Goal: Communication & Community: Participate in discussion

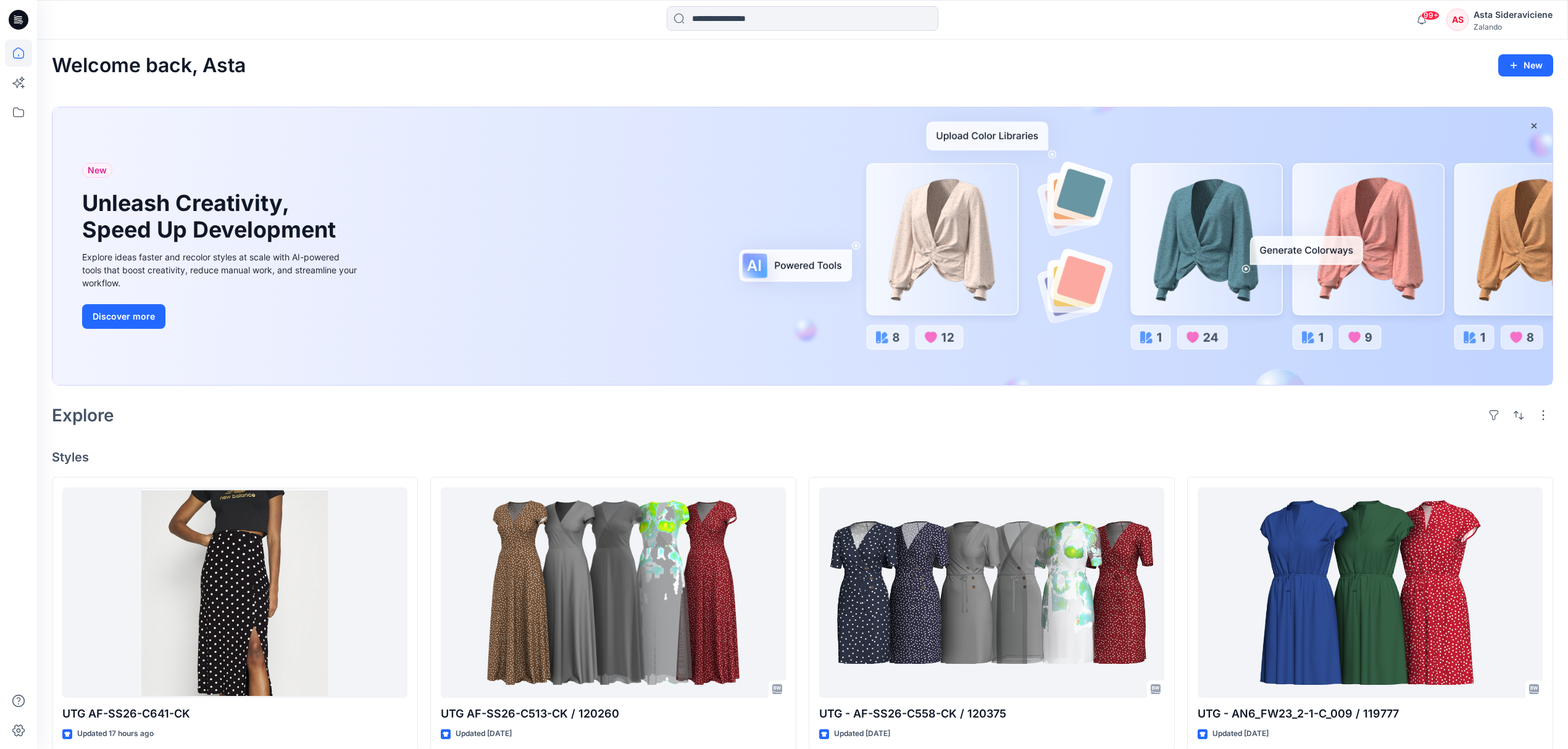
scroll to position [82, 0]
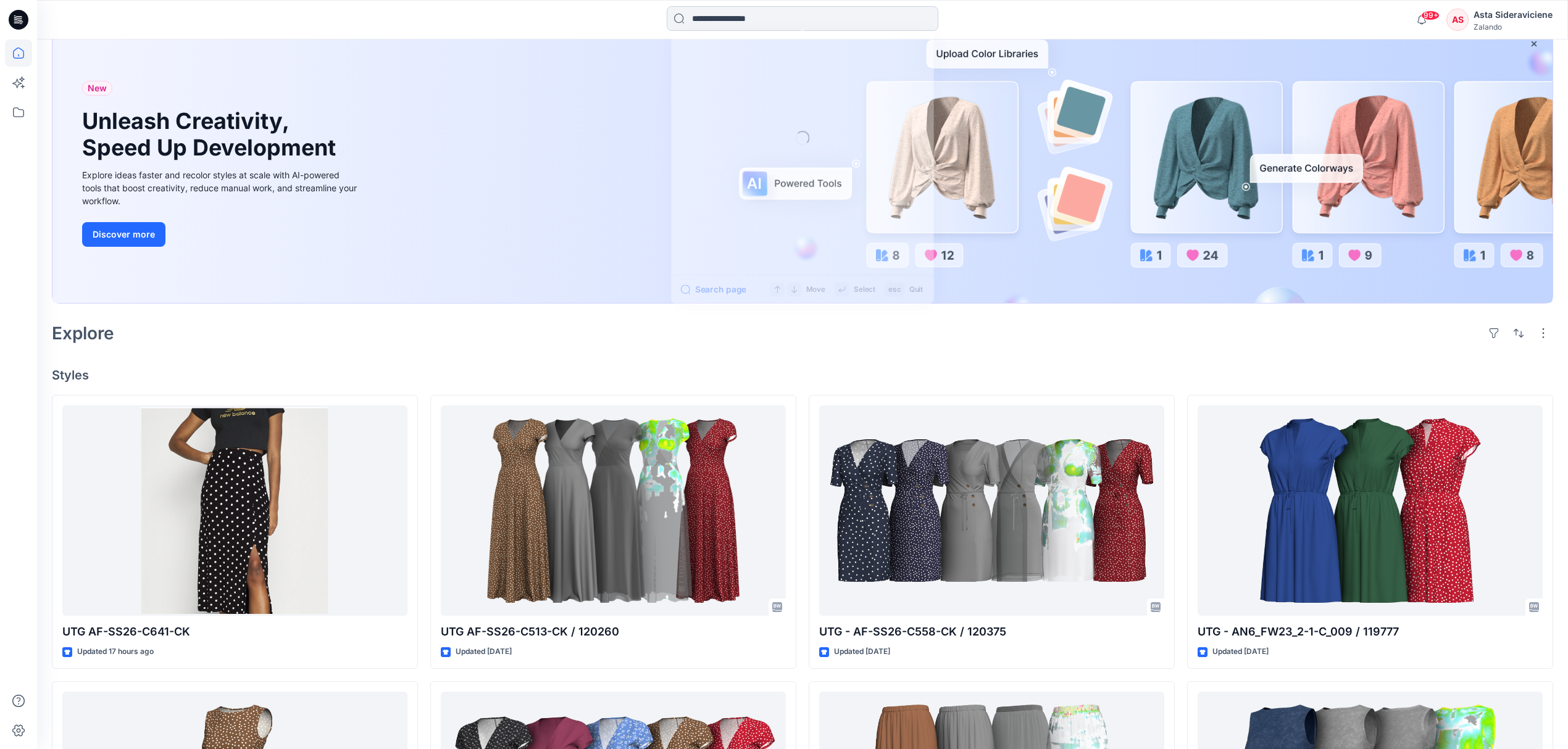
click at [726, 23] on input at bounding box center [802, 19] width 272 height 25
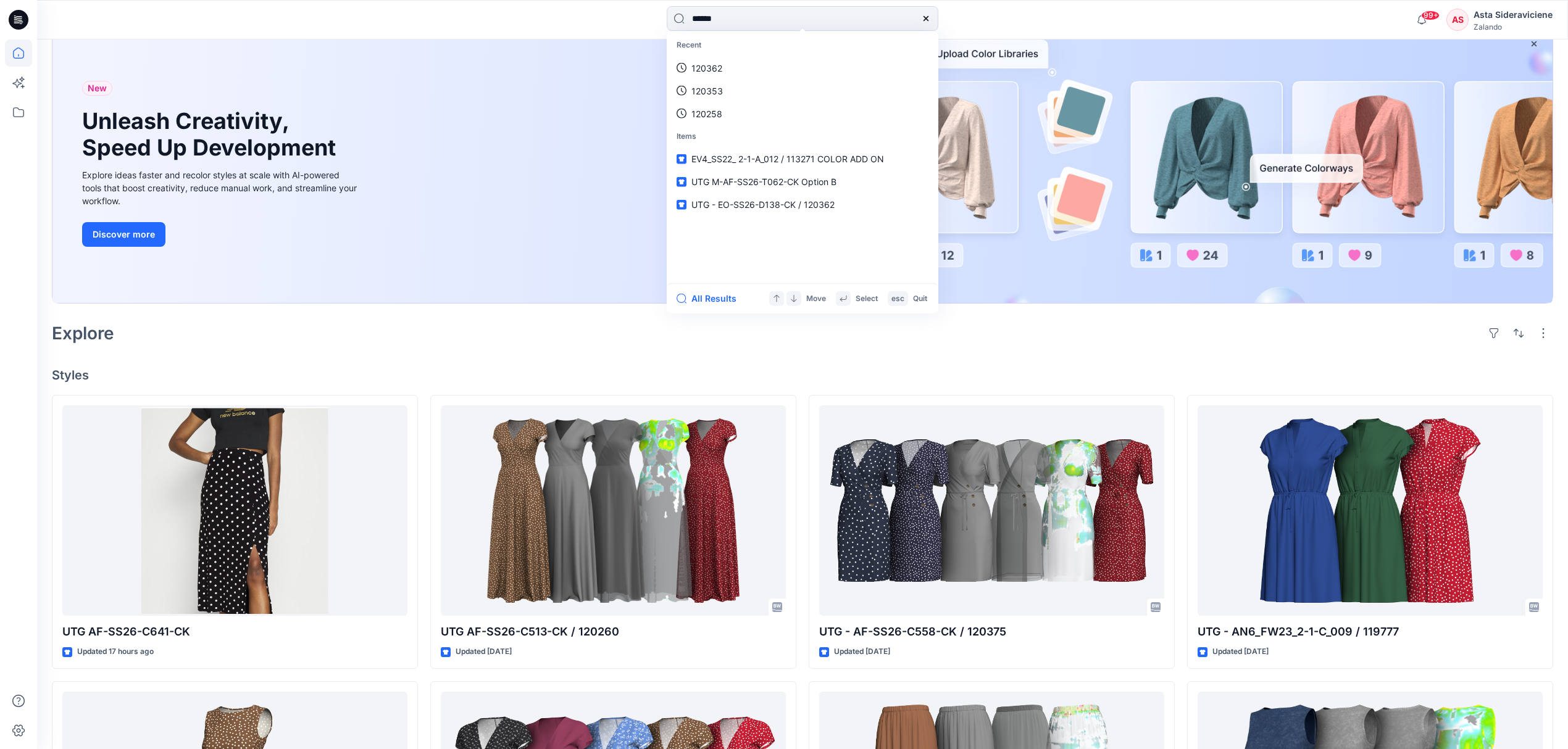
type input "******"
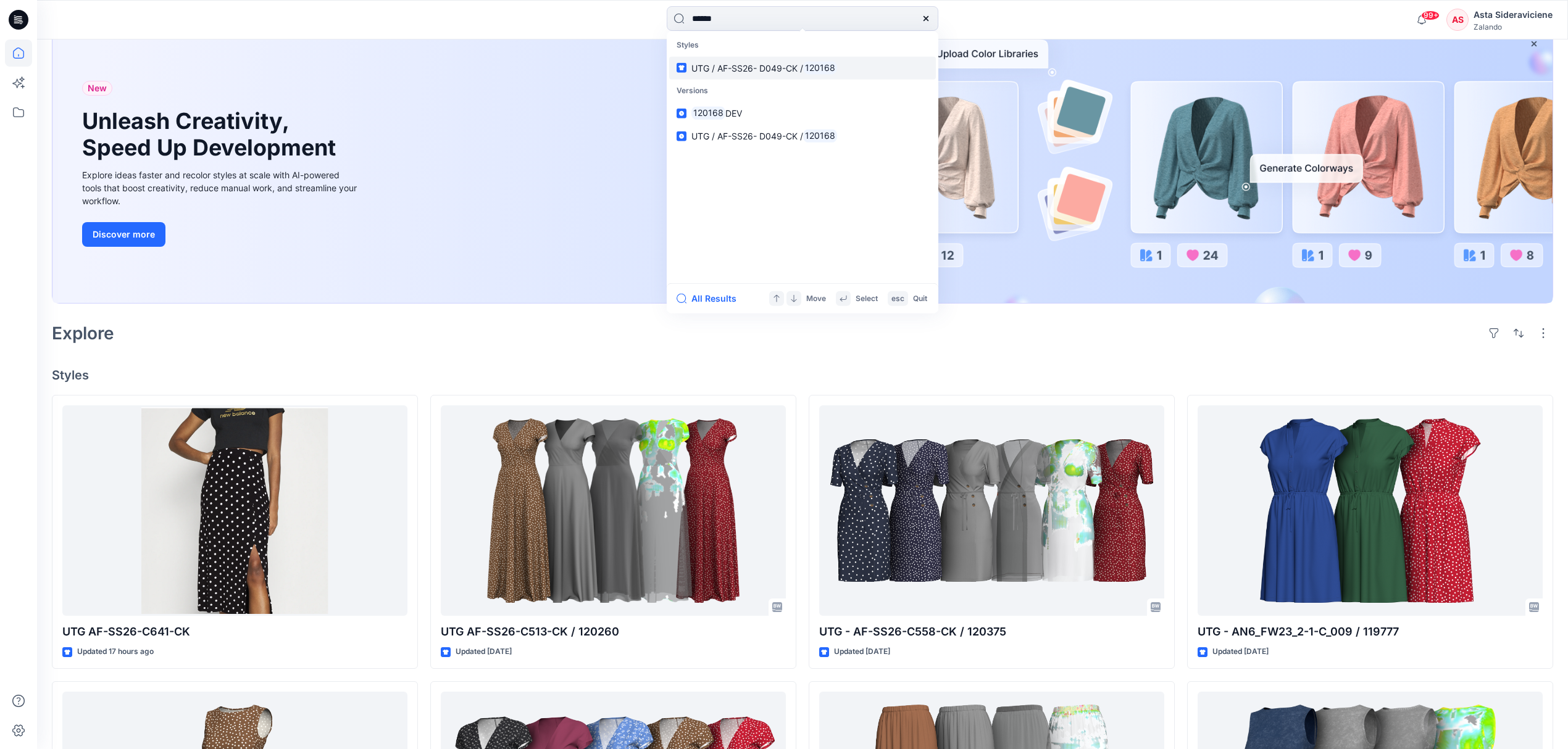
click at [714, 63] on span "UTG / AF-SS26- D049-CK /" at bounding box center [747, 67] width 112 height 10
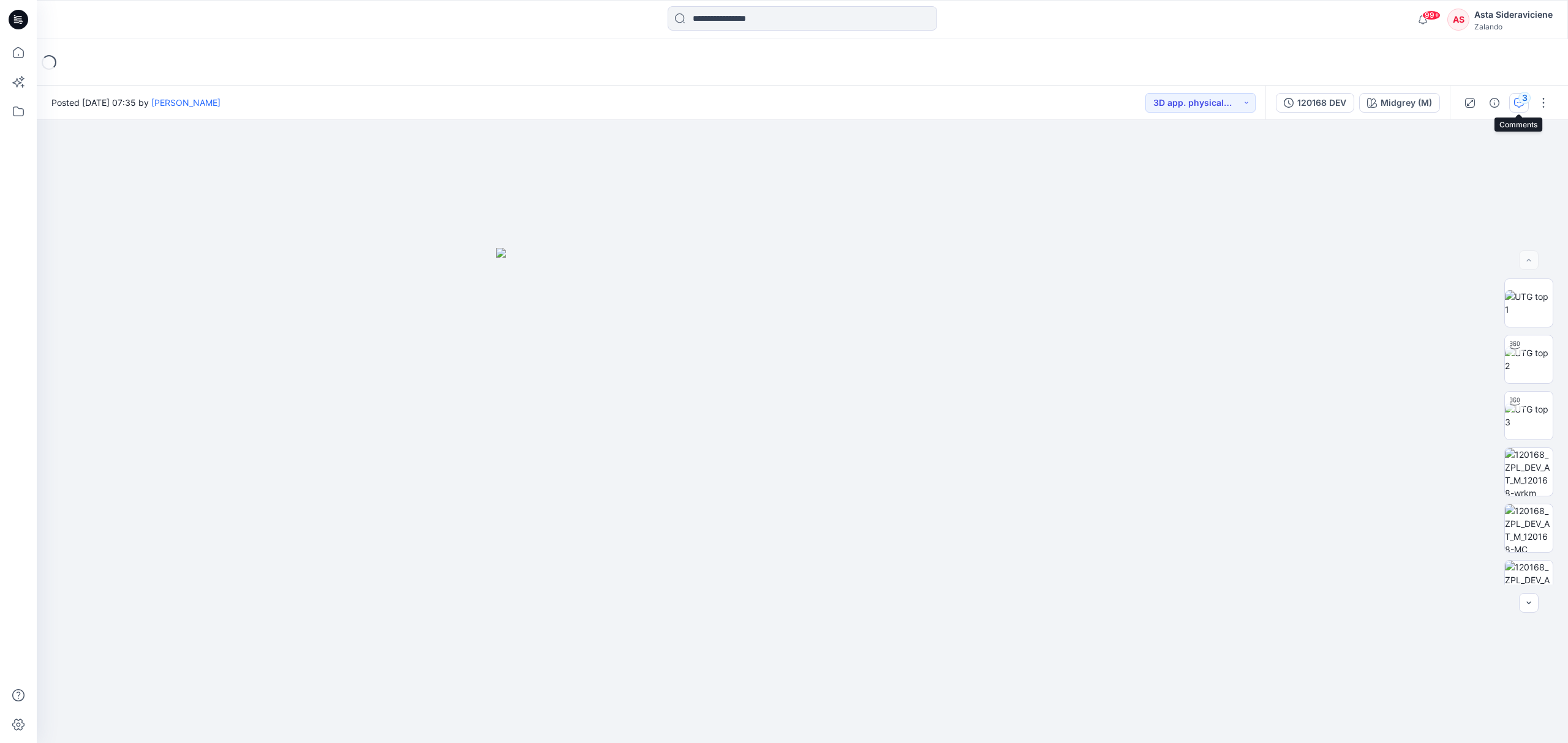
click at [1515, 96] on button "3" at bounding box center [1519, 103] width 20 height 20
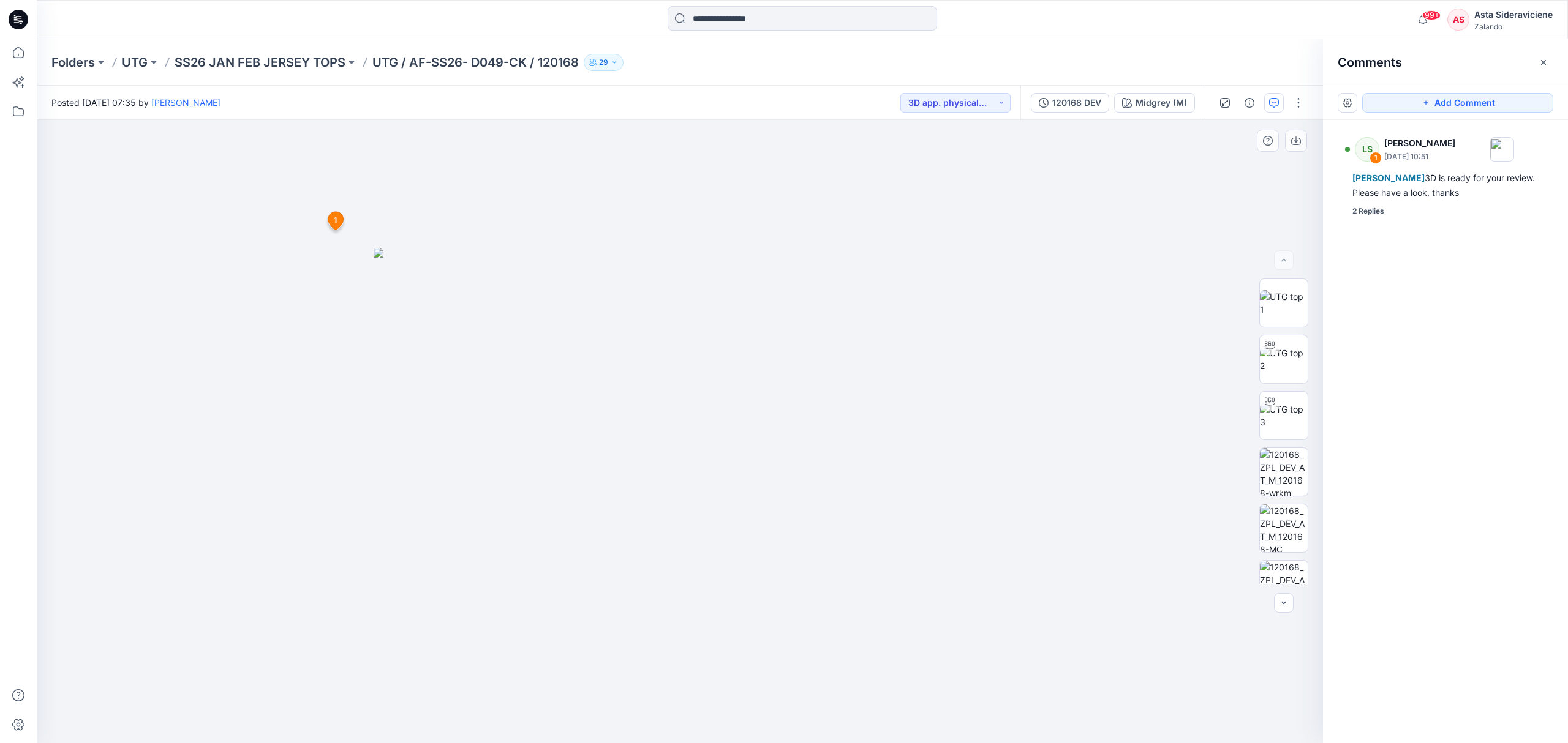
click at [335, 218] on span "1" at bounding box center [335, 220] width 3 height 11
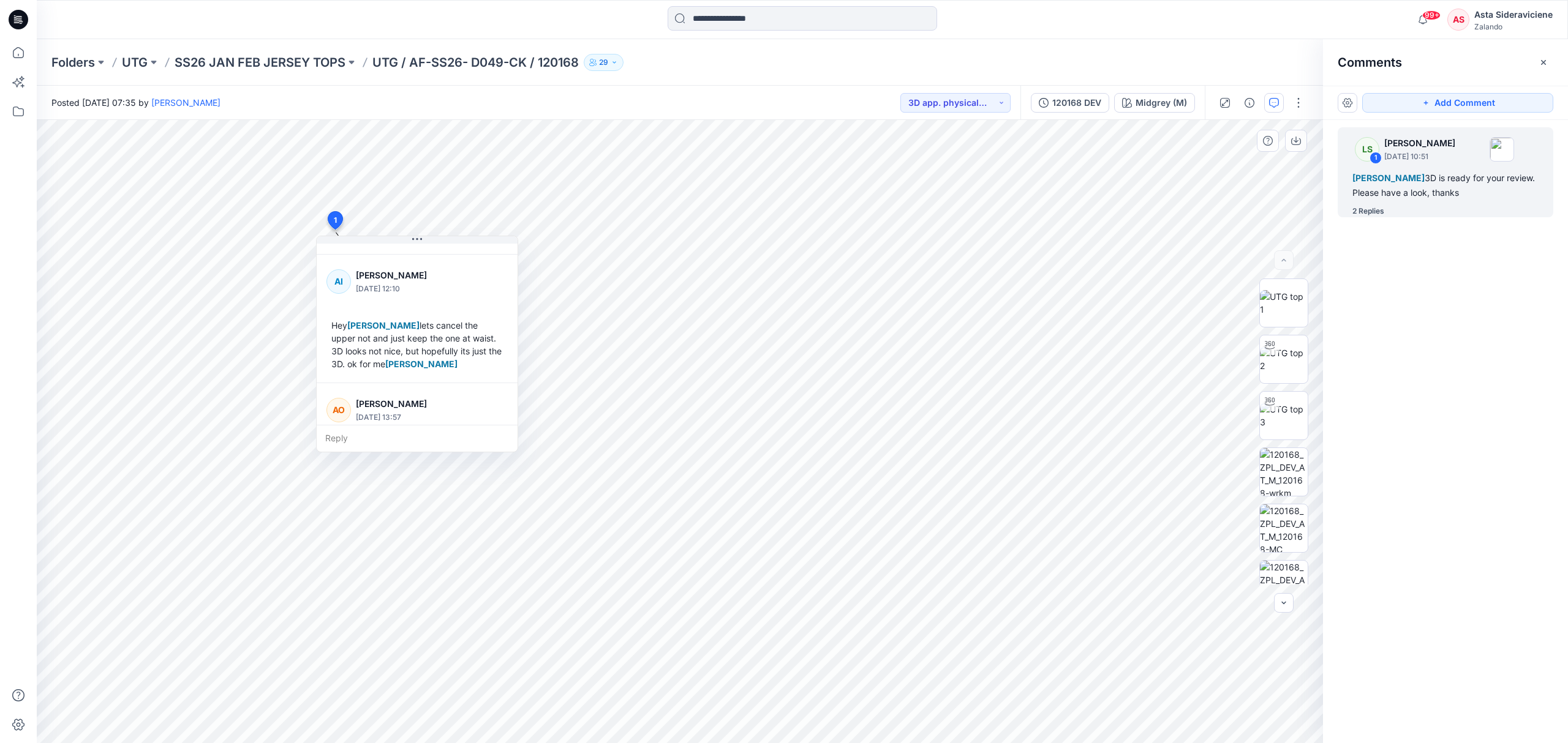
scroll to position [163, 0]
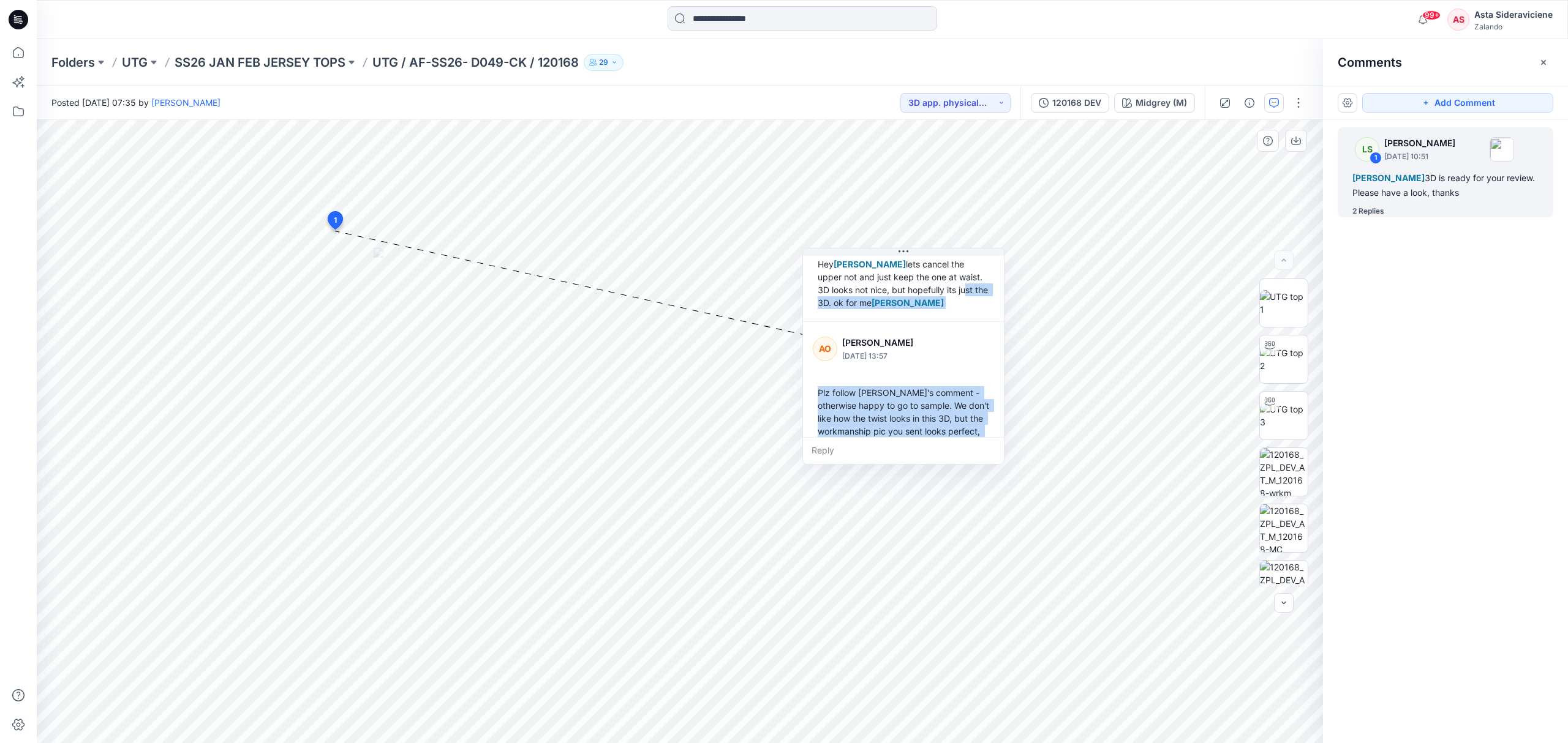
drag, startPoint x: 462, startPoint y: 285, endPoint x: 948, endPoint y: 297, distance: 486.1
click at [948, 297] on div "Hey [PERSON_NAME] lets cancel the upper not and just keep the one at waist. 3D …" at bounding box center [903, 283] width 181 height 61
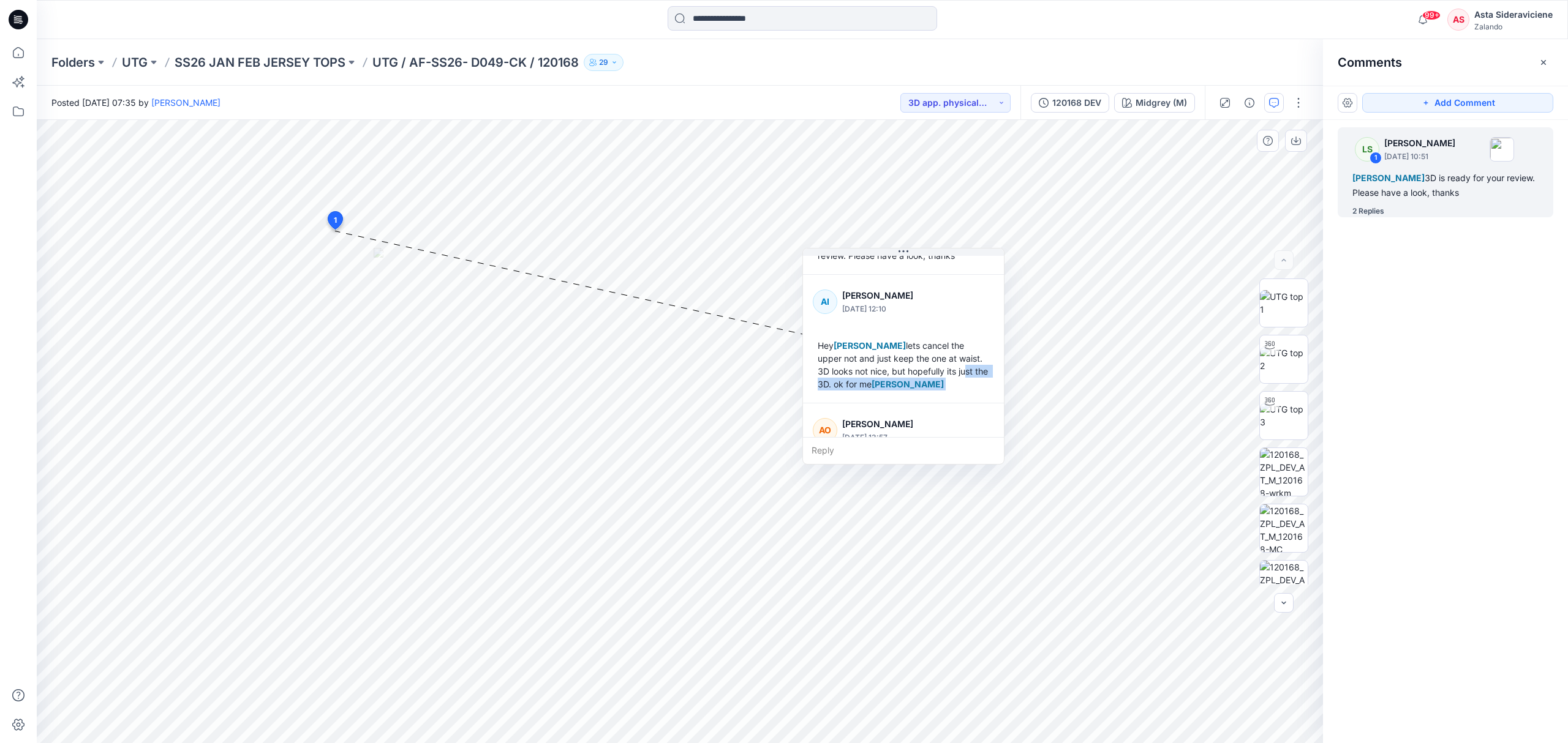
scroll to position [228, 0]
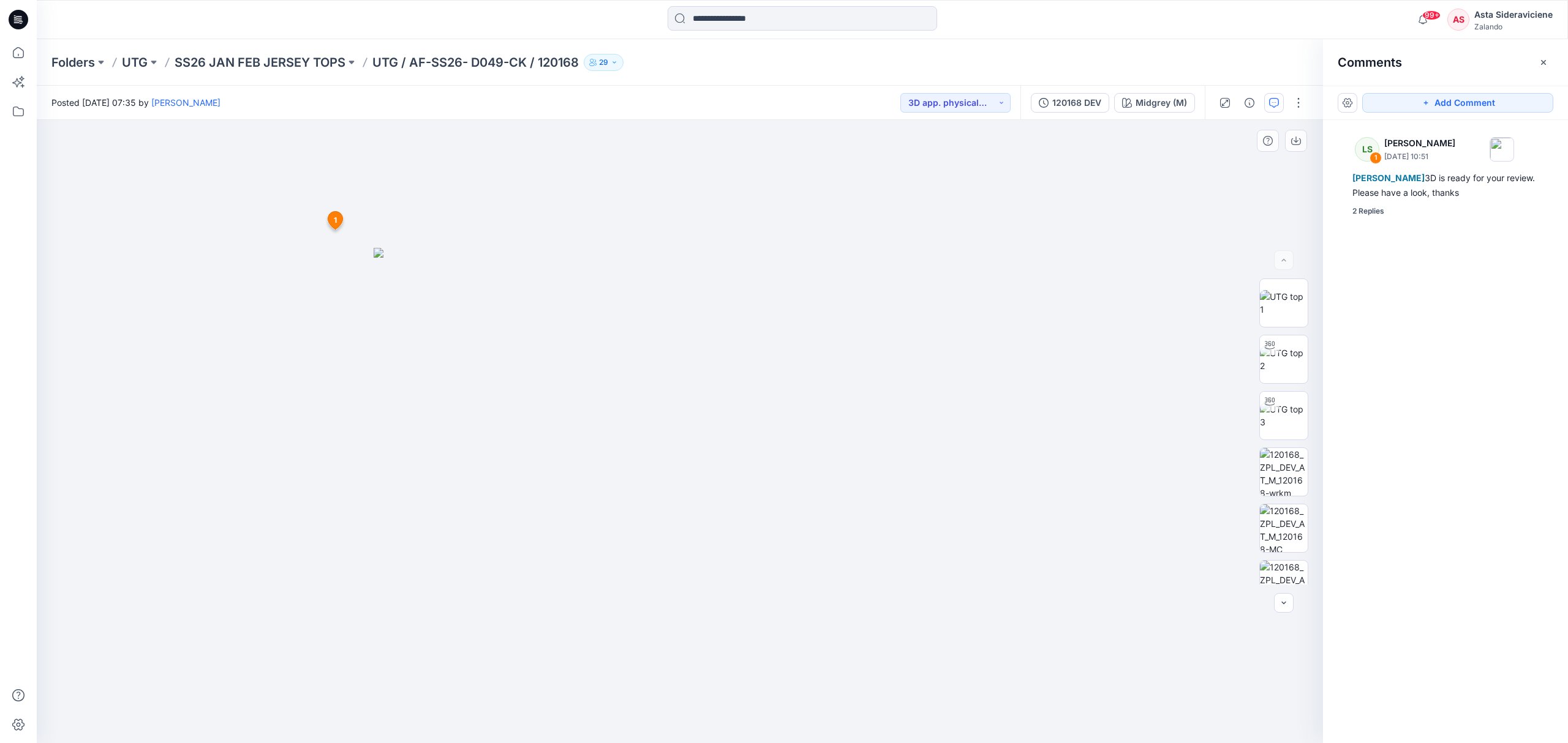
drag, startPoint x: 344, startPoint y: 218, endPoint x: 339, endPoint y: 214, distance: 6.4
click at [341, 217] on icon at bounding box center [335, 223] width 21 height 23
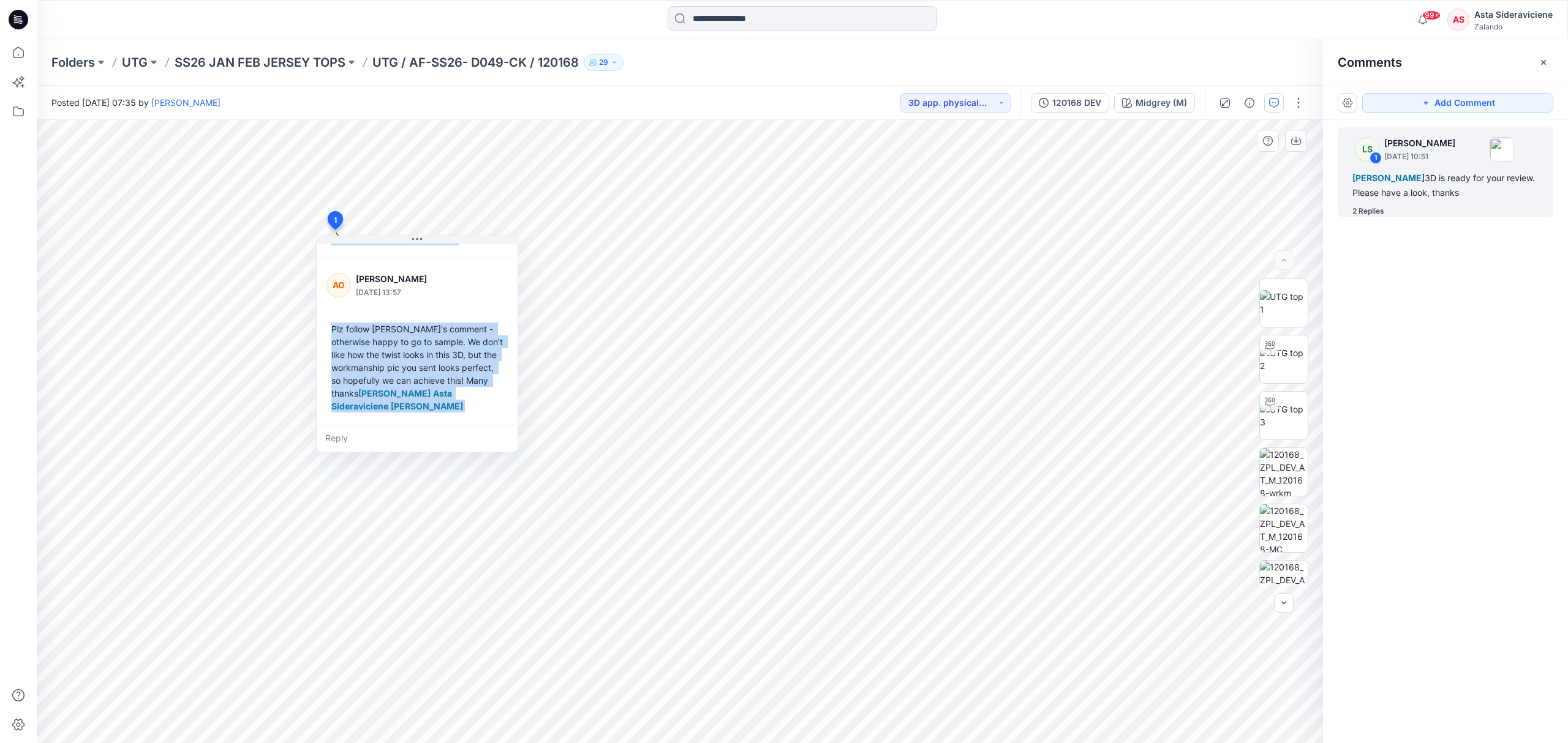
click at [402, 299] on div "AO [PERSON_NAME] [DATE] 13:57" at bounding box center [417, 285] width 181 height 34
drag, startPoint x: 492, startPoint y: 313, endPoint x: 486, endPoint y: 307, distance: 8.5
click at [491, 311] on div "AO [PERSON_NAME] [DATE] 13:57 Plz follow [PERSON_NAME]'s comment - otherwise ha…" at bounding box center [420, 343] width 201 height 166
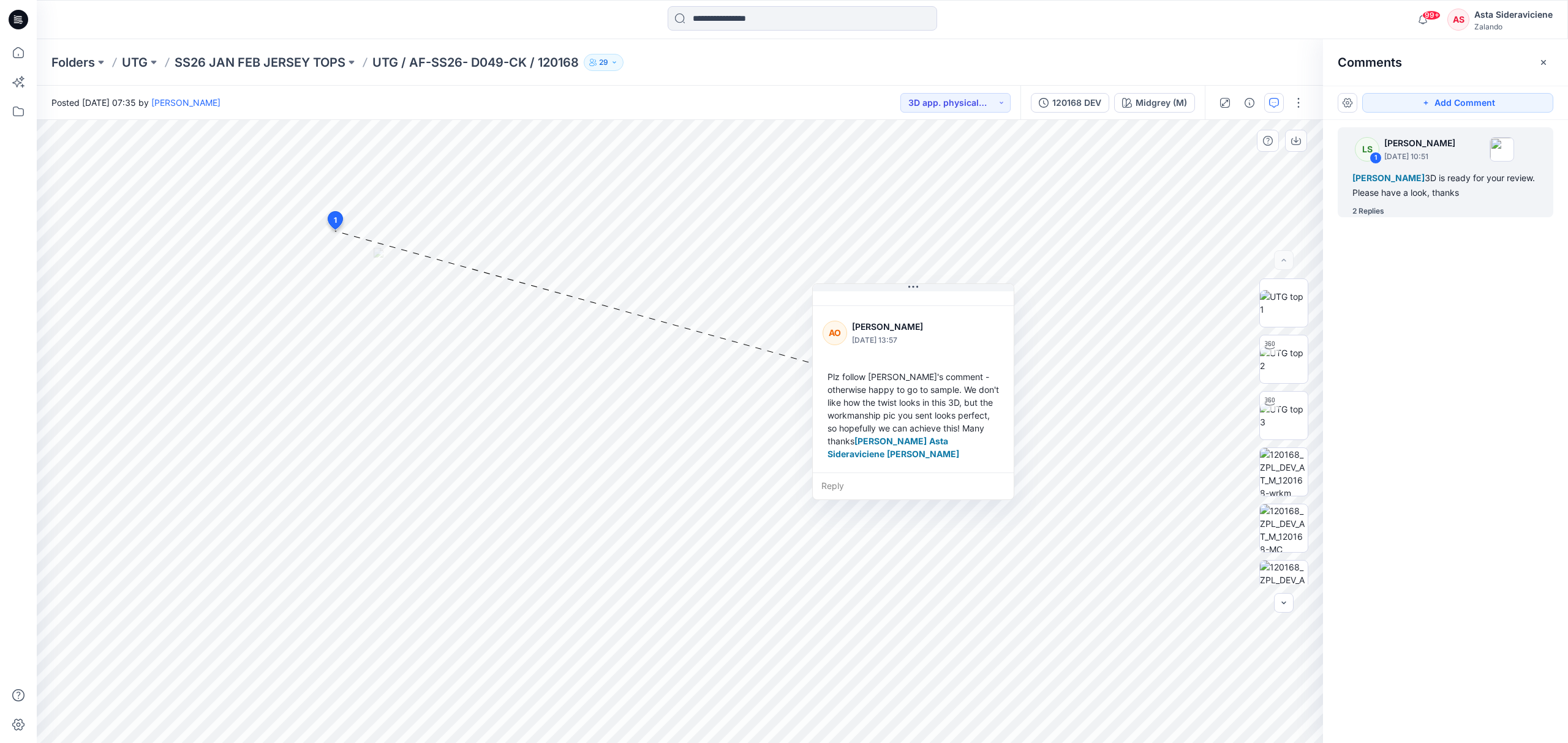
drag, startPoint x: 447, startPoint y: 327, endPoint x: 917, endPoint y: 374, distance: 472.3
click at [937, 374] on div "Plz follow [PERSON_NAME]'s comment - otherwise happy to go to sample. We don't …" at bounding box center [913, 415] width 181 height 100
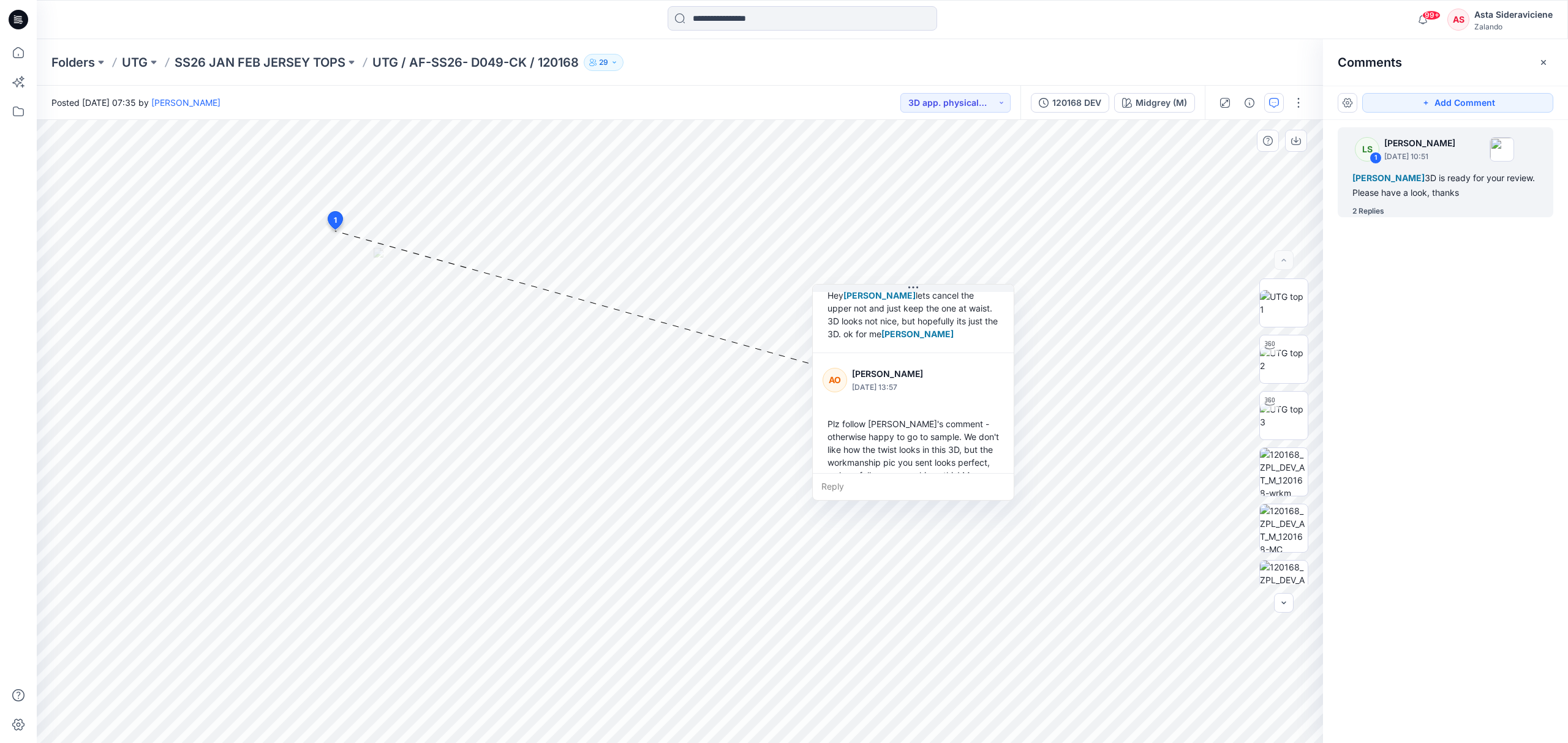
scroll to position [146, 0]
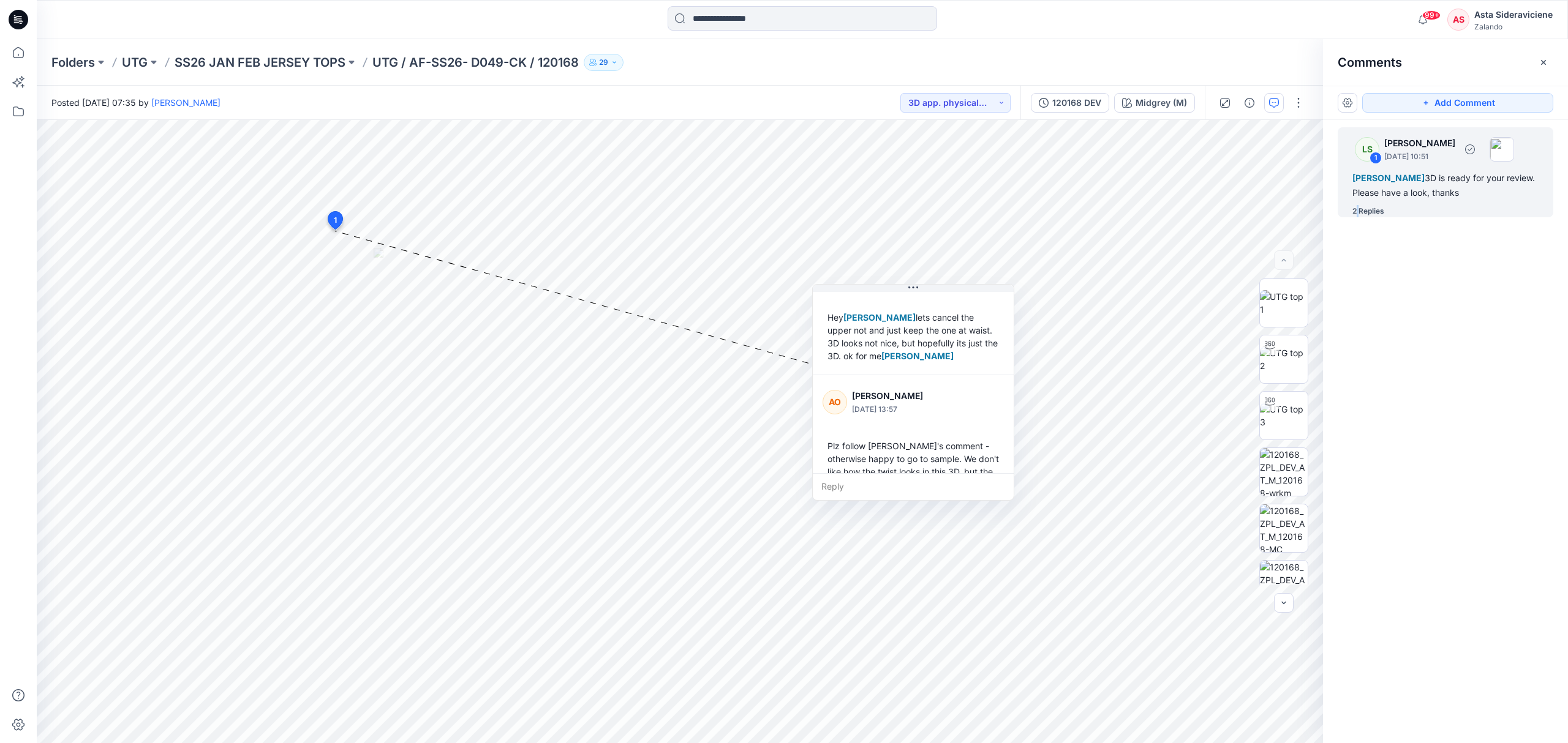
drag, startPoint x: 1357, startPoint y: 206, endPoint x: 1348, endPoint y: 201, distance: 10.3
click at [1358, 206] on div "2 Replies" at bounding box center [1368, 211] width 32 height 12
click at [1380, 211] on div "2 Replies" at bounding box center [1368, 211] width 32 height 12
